Goal: Use online tool/utility: Utilize a website feature to perform a specific function

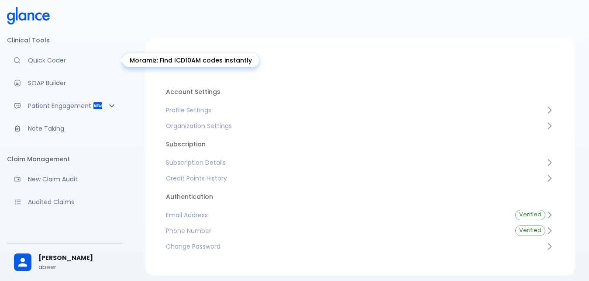
click at [64, 60] on p "Quick Coder" at bounding box center [72, 60] width 89 height 9
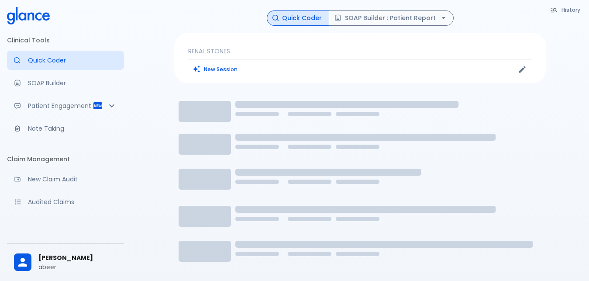
click at [240, 51] on p "RENAL STONES" at bounding box center [360, 51] width 344 height 9
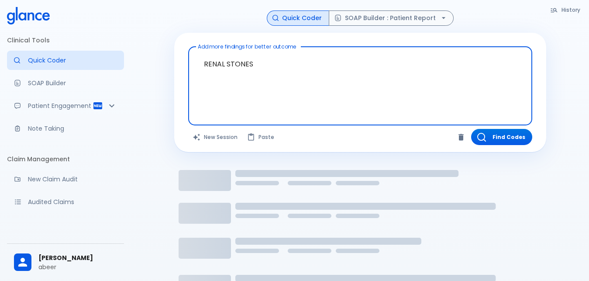
click at [271, 63] on textarea "RENAL STONES" at bounding box center [360, 79] width 332 height 58
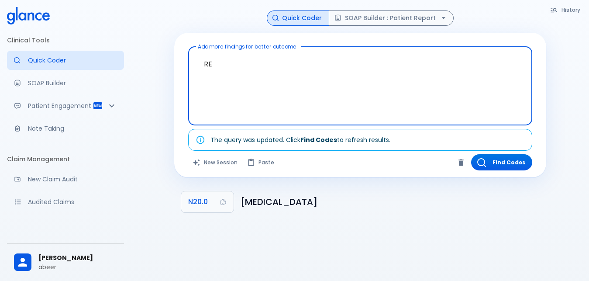
type textarea "R"
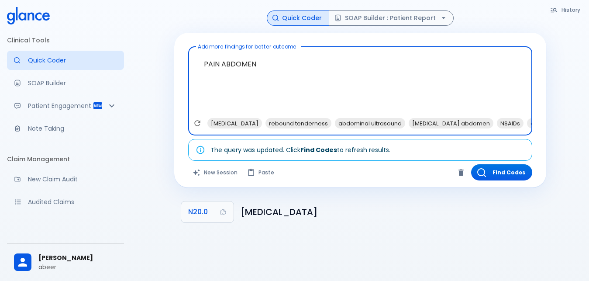
click at [262, 59] on textarea "PAIN ABDOMEN" at bounding box center [360, 84] width 332 height 68
type textarea "P"
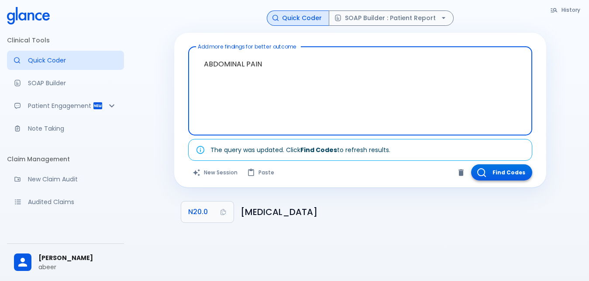
type textarea "ABDOMINAL PAIN"
click at [506, 166] on button "Find Codes" at bounding box center [501, 172] width 61 height 16
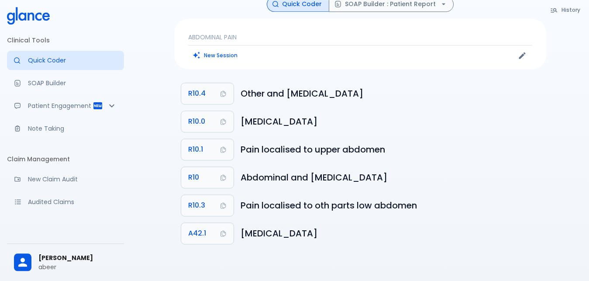
scroll to position [21, 0]
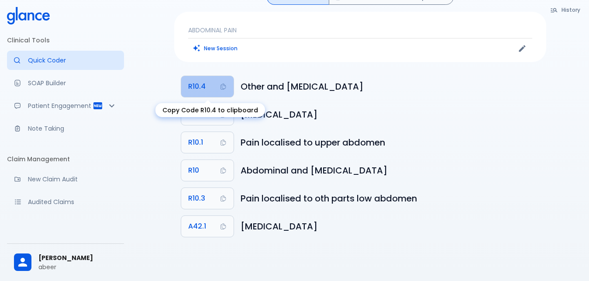
click at [189, 84] on span "R10.4" at bounding box center [196, 86] width 17 height 12
